Goal: Information Seeking & Learning: Learn about a topic

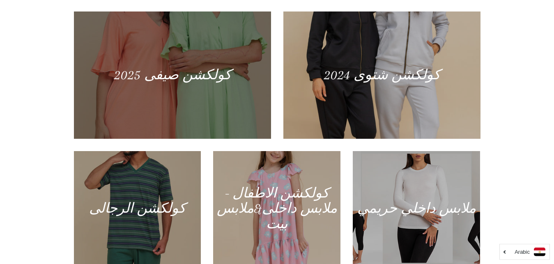
scroll to position [362, 0]
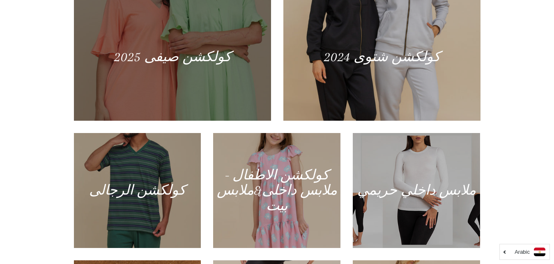
click at [179, 69] on div at bounding box center [172, 56] width 203 height 131
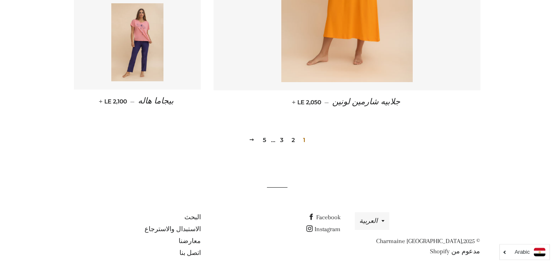
scroll to position [1198, 0]
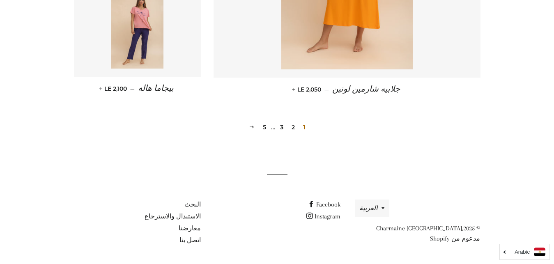
click at [293, 127] on link "2" at bounding box center [293, 127] width 10 height 12
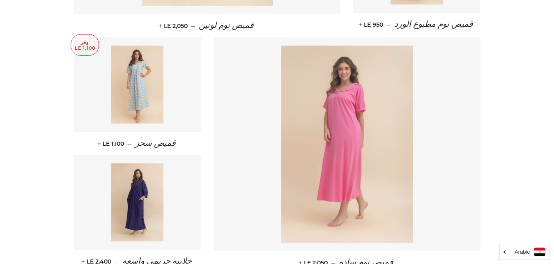
scroll to position [569, 0]
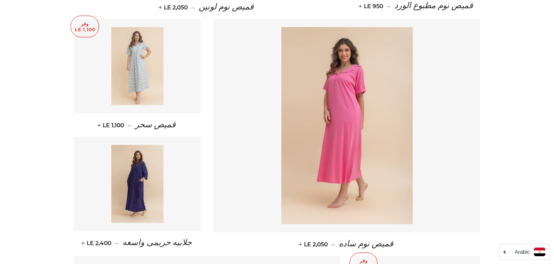
click at [143, 80] on img at bounding box center [137, 66] width 52 height 78
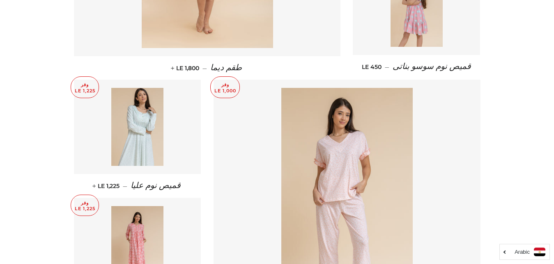
scroll to position [1146, 0]
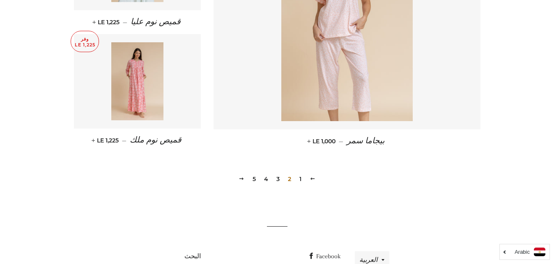
click at [278, 178] on link "3" at bounding box center [278, 179] width 10 height 12
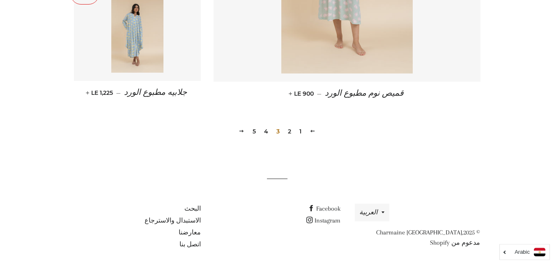
scroll to position [1198, 0]
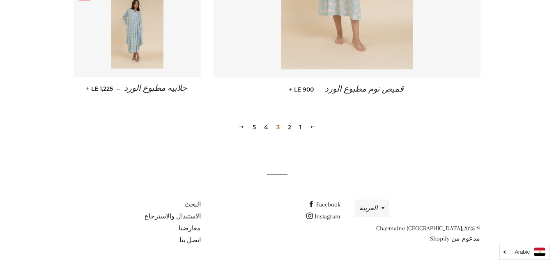
click at [265, 127] on link "4" at bounding box center [266, 127] width 11 height 12
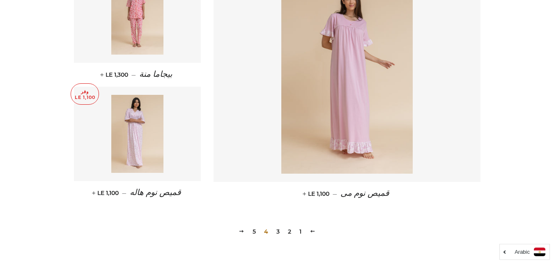
scroll to position [1138, 0]
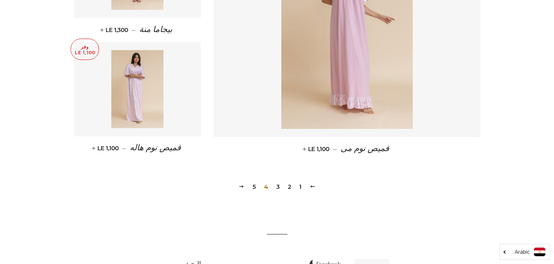
click at [253, 189] on link "5" at bounding box center [254, 187] width 10 height 12
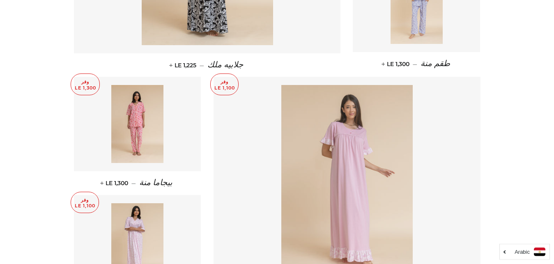
scroll to position [983, 0]
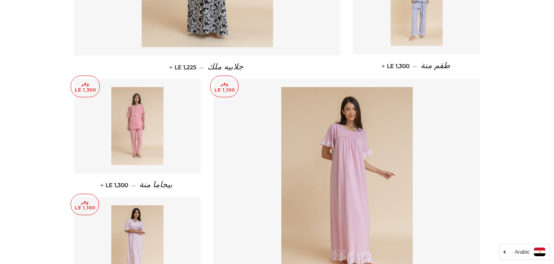
click at [131, 132] on img at bounding box center [137, 126] width 52 height 78
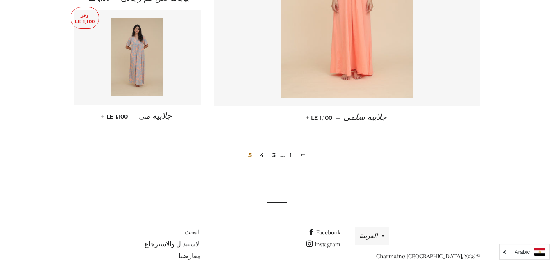
scroll to position [724, 0]
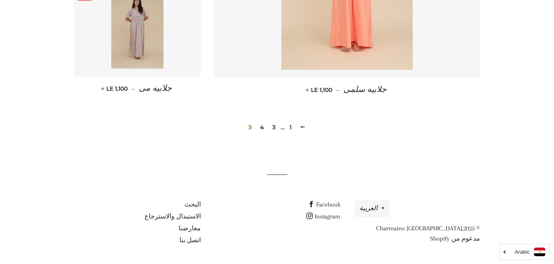
click at [249, 126] on span "5" at bounding box center [250, 127] width 10 height 12
click at [249, 129] on span "5" at bounding box center [250, 127] width 10 height 12
click at [249, 130] on span "5" at bounding box center [250, 127] width 10 height 12
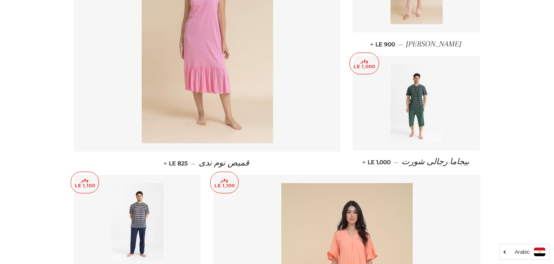
scroll to position [361, 0]
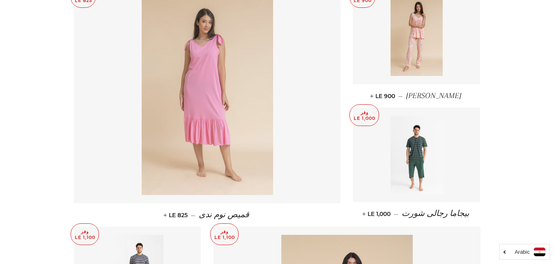
click at [230, 155] on img at bounding box center [207, 96] width 131 height 197
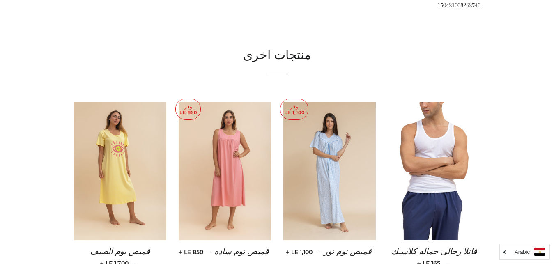
scroll to position [621, 0]
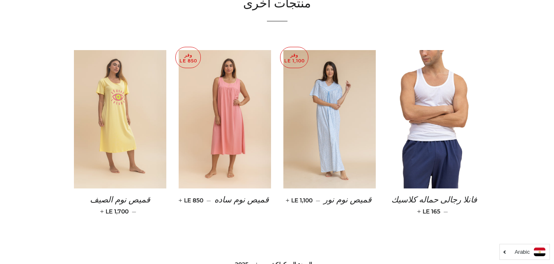
click at [130, 142] on img at bounding box center [120, 119] width 92 height 139
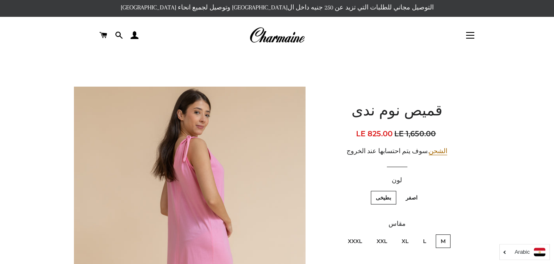
scroll to position [0, 0]
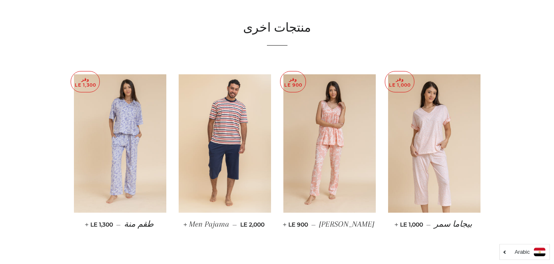
scroll to position [621, 0]
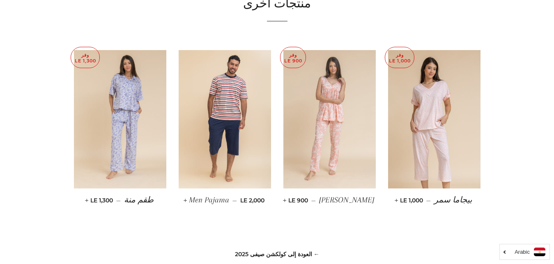
click at [327, 104] on img at bounding box center [329, 119] width 92 height 139
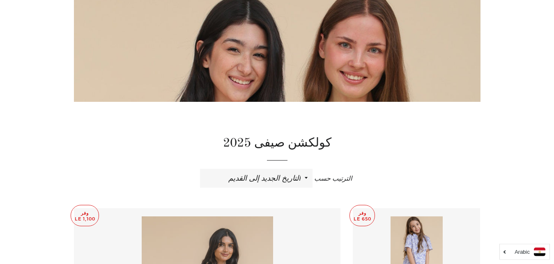
scroll to position [103, 0]
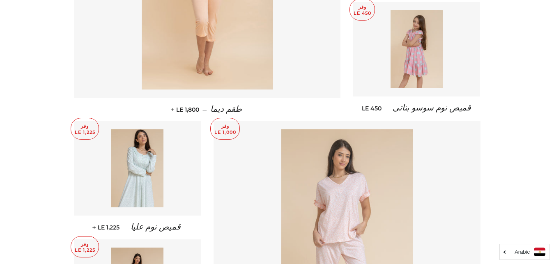
scroll to position [939, 0]
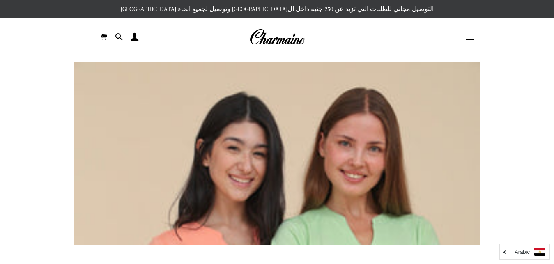
scroll to position [1198, 0]
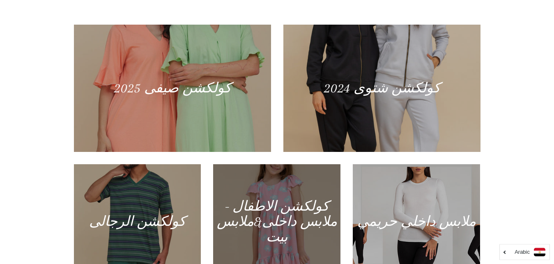
scroll to position [310, 0]
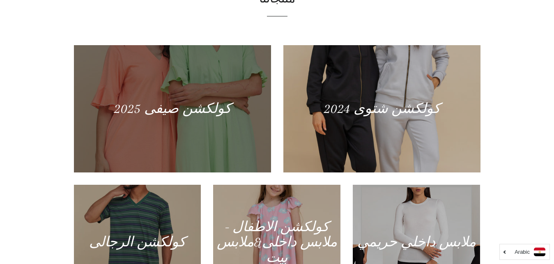
click at [214, 117] on div at bounding box center [172, 108] width 203 height 131
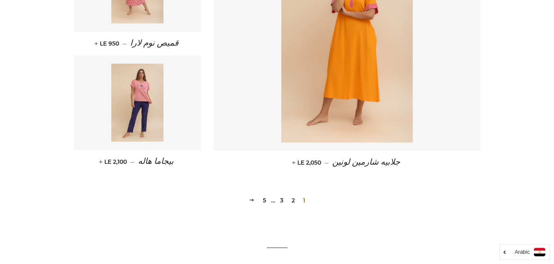
scroll to position [1138, 0]
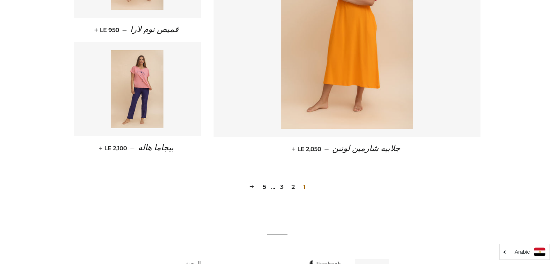
click at [293, 188] on link "2" at bounding box center [293, 187] width 10 height 12
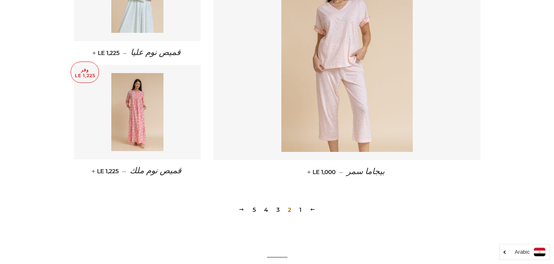
scroll to position [1138, 0]
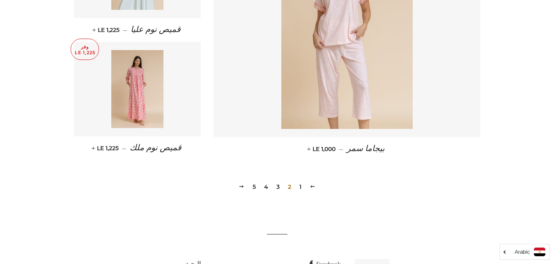
click at [279, 187] on link "3" at bounding box center [278, 187] width 10 height 12
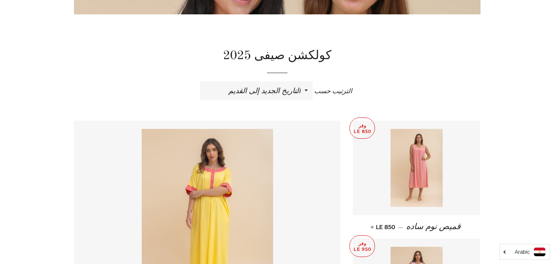
scroll to position [207, 0]
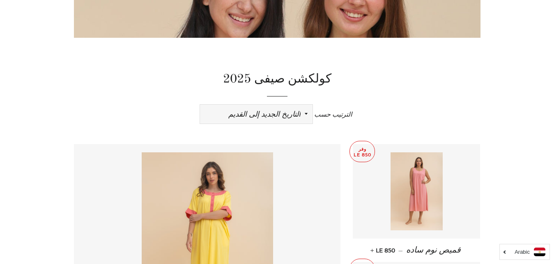
click at [200, 105] on select "ظهرت اكثر المبيعات أبجديا من الألف إلى الياء ابجديا من الياء الى الالف السعر ال…" at bounding box center [256, 114] width 113 height 19
click at [363, 108] on div "الترتيب حسب ظهرت اكثر المبيعات أبجديا من الألف إلى الياء ابجديا من الياء الى ال…" at bounding box center [277, 114] width 407 height 19
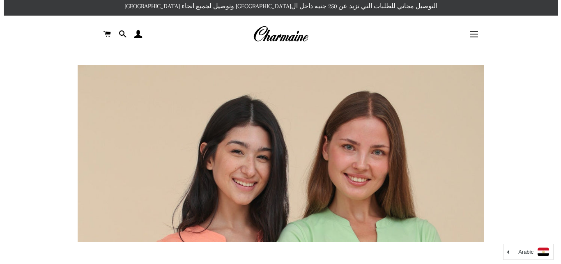
scroll to position [0, 0]
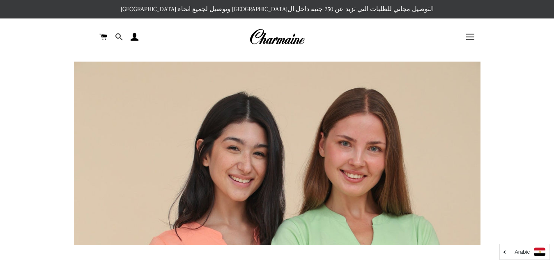
click at [118, 34] on span at bounding box center [119, 37] width 8 height 12
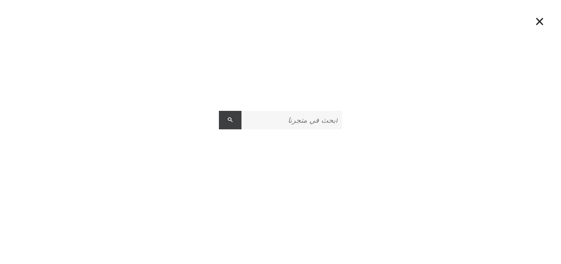
click at [235, 117] on button "البحث" at bounding box center [230, 120] width 23 height 18
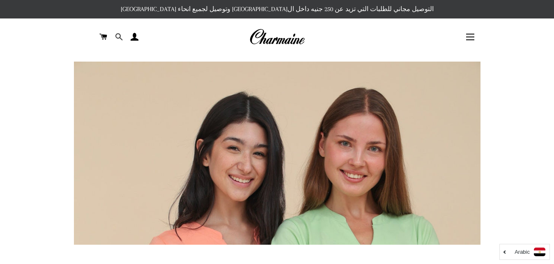
click at [117, 37] on span at bounding box center [119, 37] width 8 height 12
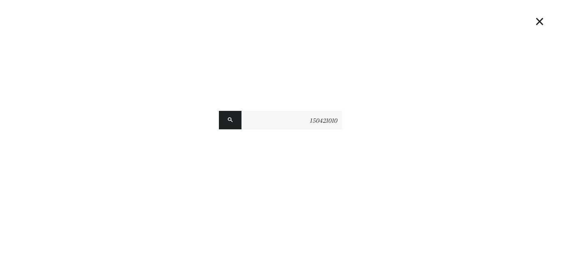
type input "150421010"
click at [219, 111] on button "البحث" at bounding box center [230, 120] width 23 height 18
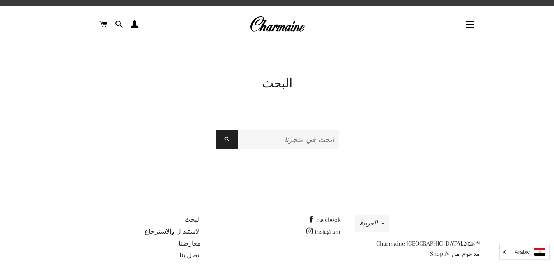
scroll to position [28, 0]
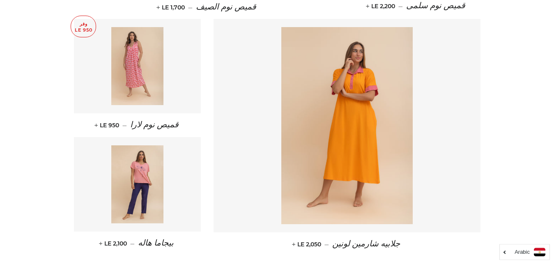
scroll to position [1146, 0]
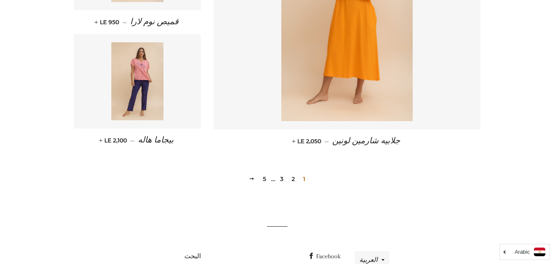
click at [303, 181] on span "1" at bounding box center [304, 179] width 9 height 12
click at [304, 180] on span "1" at bounding box center [304, 179] width 9 height 12
click at [291, 179] on link "2" at bounding box center [293, 179] width 10 height 12
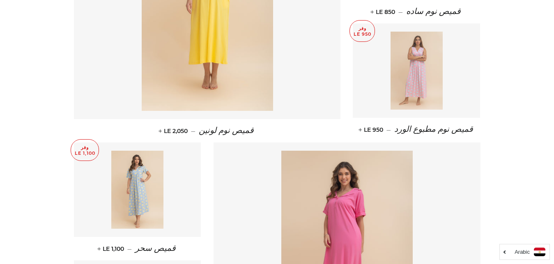
scroll to position [414, 0]
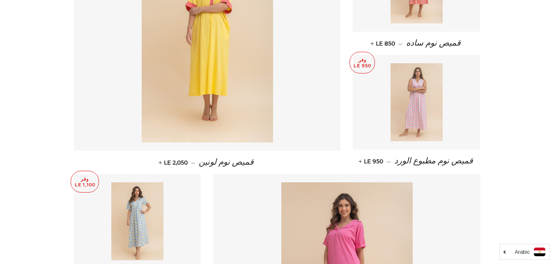
click at [431, 120] on img at bounding box center [417, 102] width 52 height 78
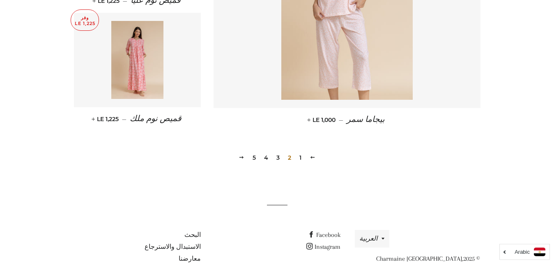
scroll to position [1198, 0]
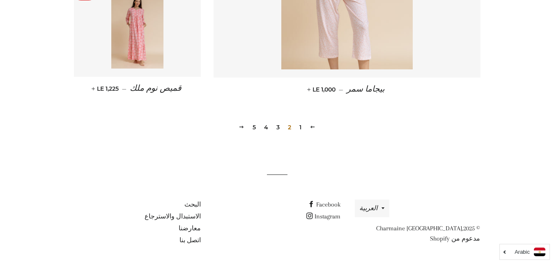
click at [278, 128] on link "3" at bounding box center [278, 127] width 10 height 12
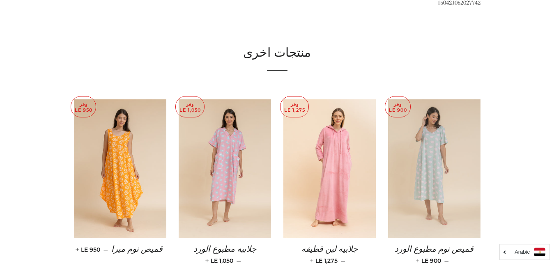
scroll to position [517, 0]
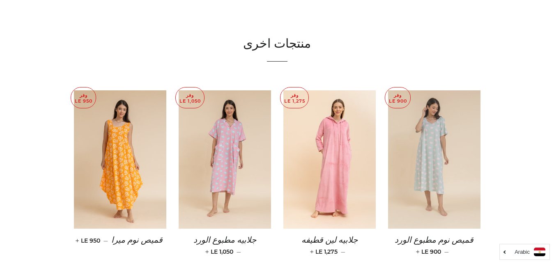
click at [430, 176] on img at bounding box center [434, 159] width 92 height 139
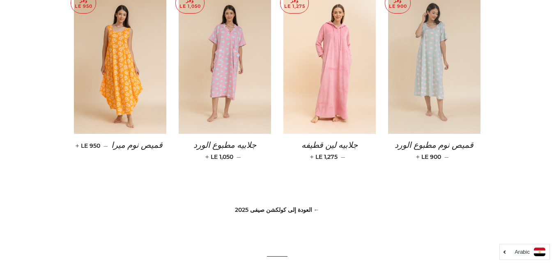
scroll to position [621, 0]
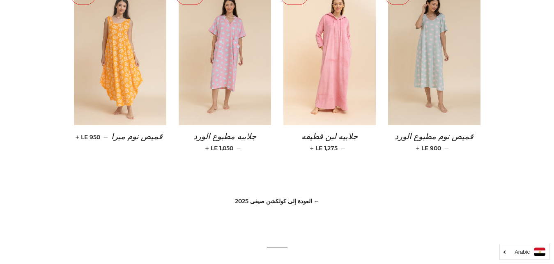
click at [148, 51] on img at bounding box center [120, 56] width 92 height 139
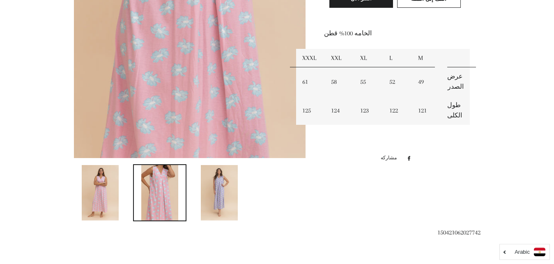
scroll to position [259, 0]
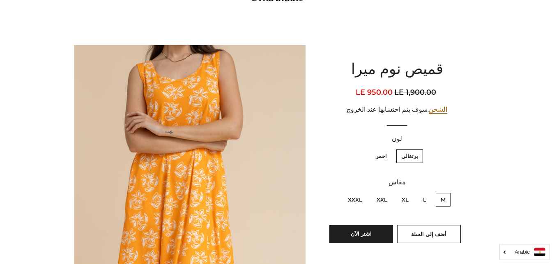
scroll to position [38, 0]
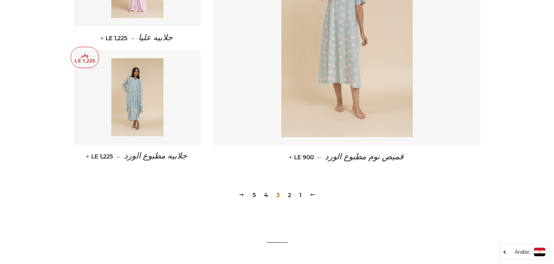
scroll to position [1198, 0]
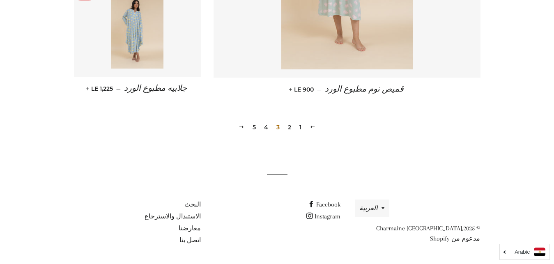
click at [265, 127] on link "4" at bounding box center [266, 127] width 11 height 12
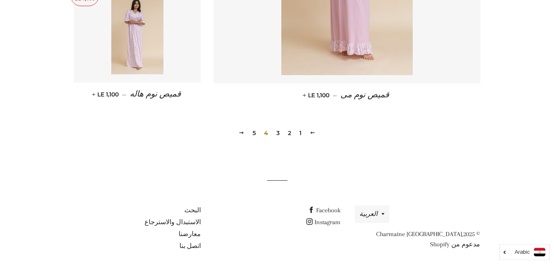
scroll to position [1198, 0]
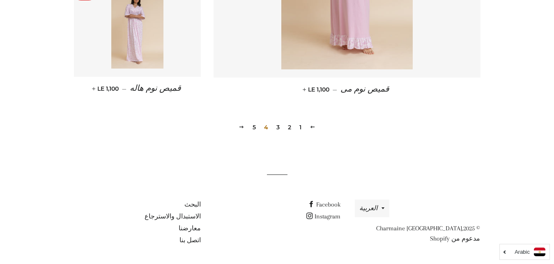
click at [255, 127] on link "5" at bounding box center [254, 127] width 10 height 12
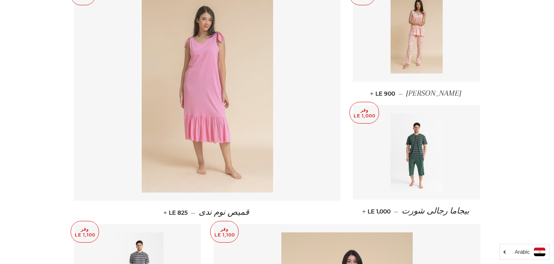
scroll to position [310, 0]
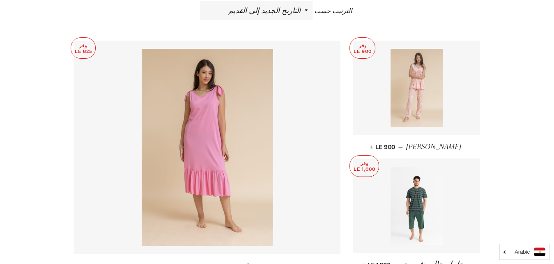
click at [420, 100] on img at bounding box center [417, 88] width 52 height 78
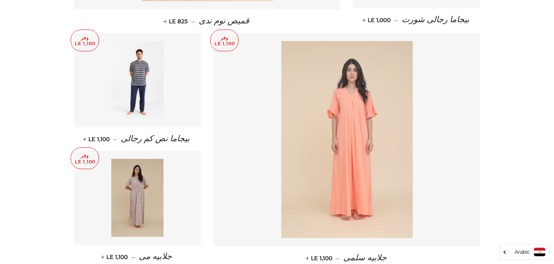
scroll to position [517, 0]
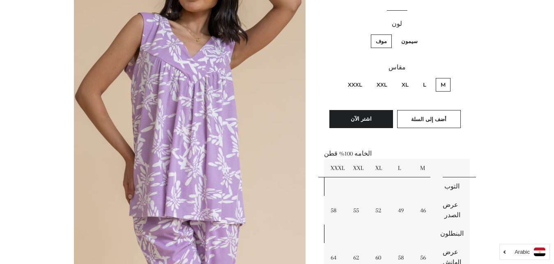
scroll to position [103, 0]
